Goal: Navigation & Orientation: Find specific page/section

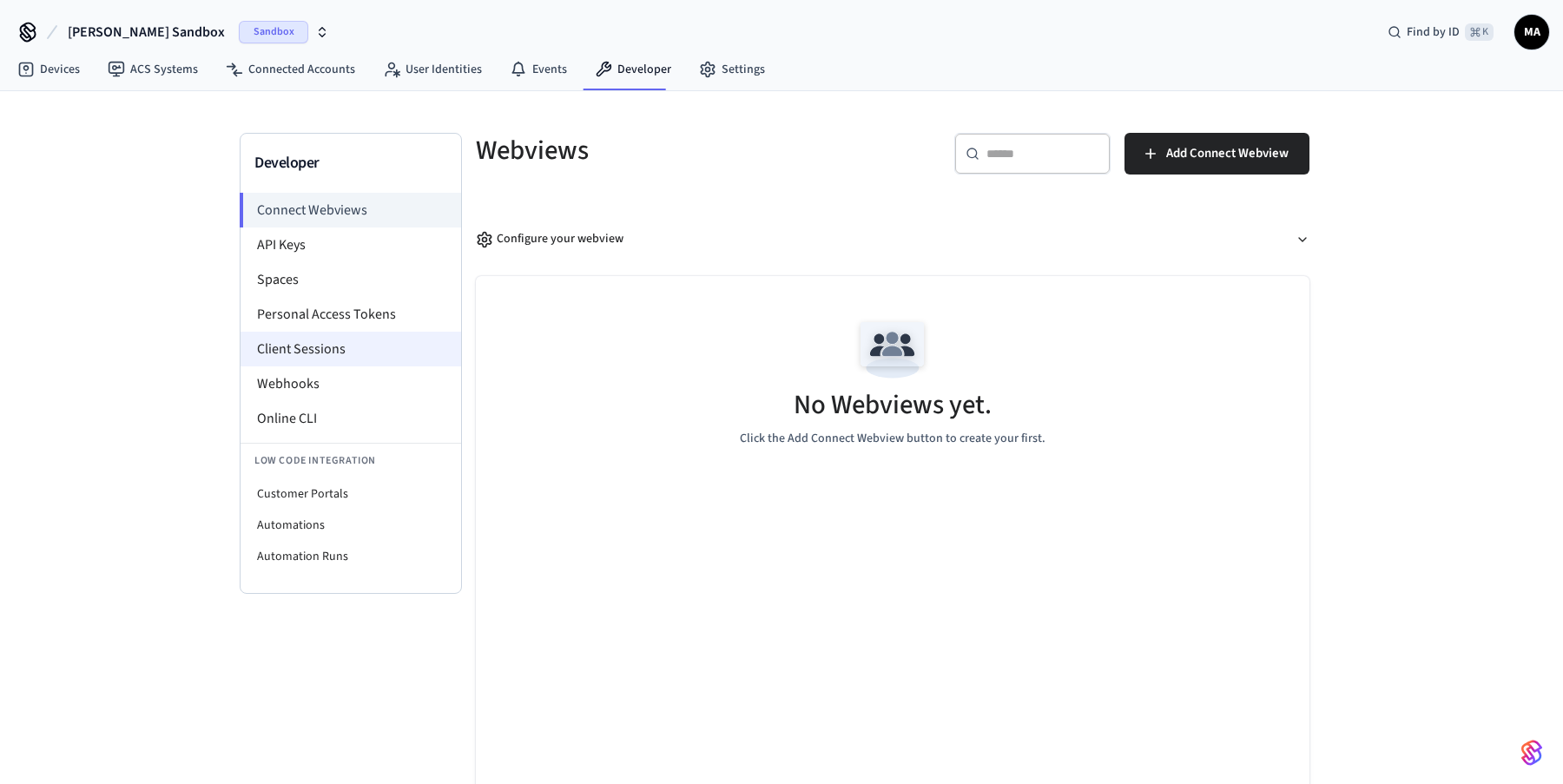
click at [288, 339] on li "Client Sessions" at bounding box center [350, 349] width 220 height 35
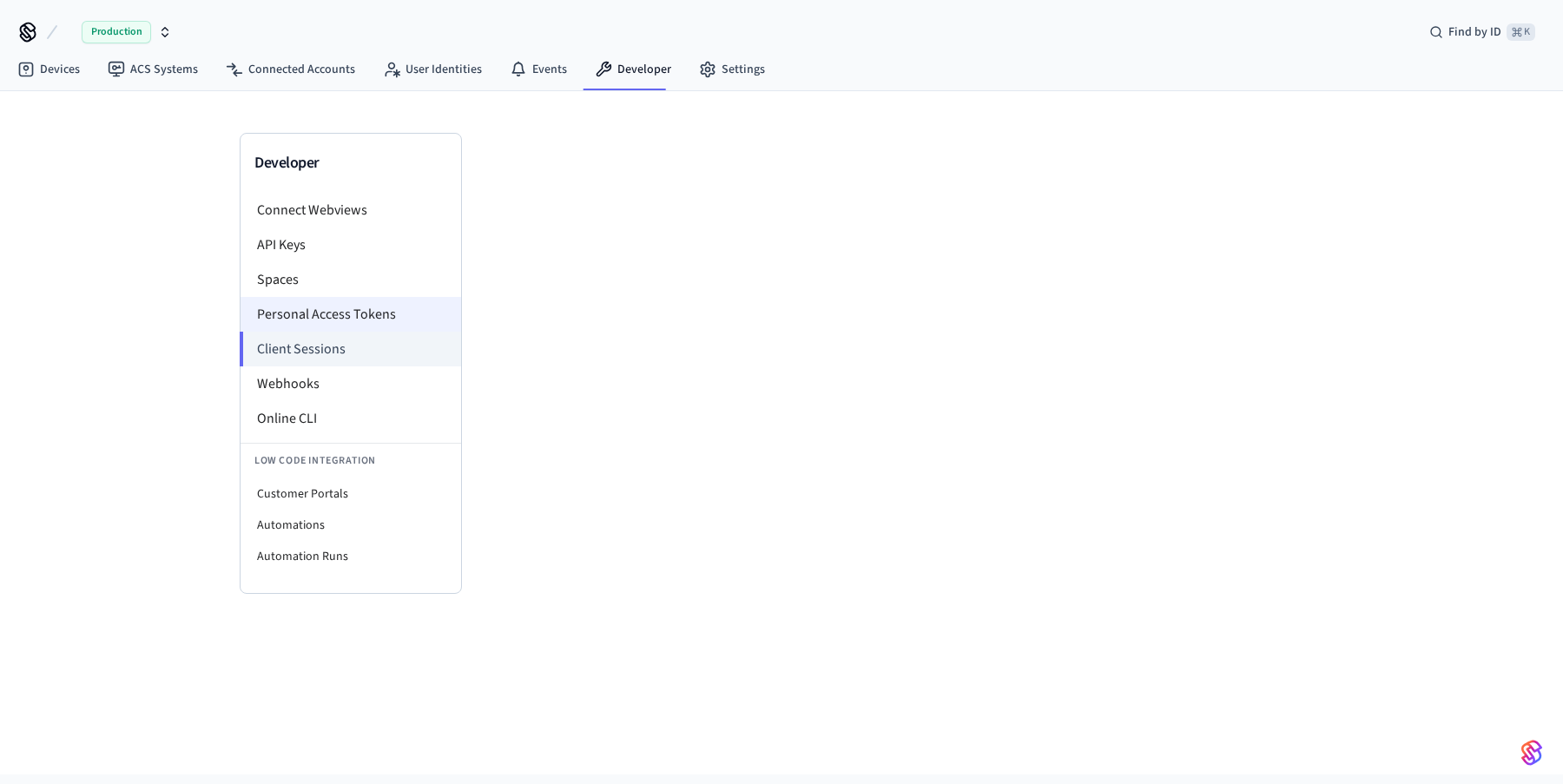
click at [321, 311] on li "Personal Access Tokens" at bounding box center [350, 314] width 220 height 35
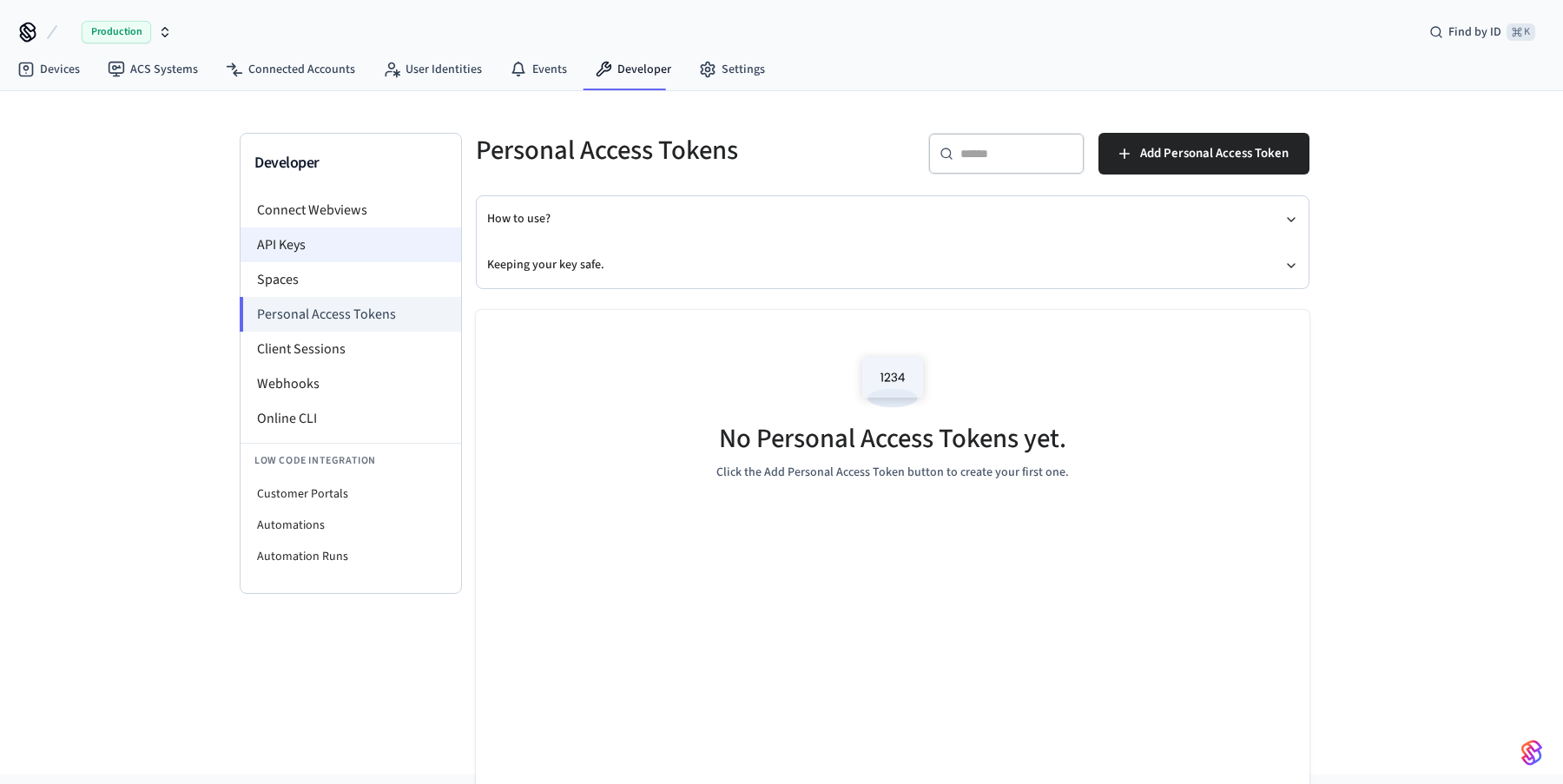
click at [326, 243] on li "API Keys" at bounding box center [350, 245] width 220 height 35
